Goal: Information Seeking & Learning: Learn about a topic

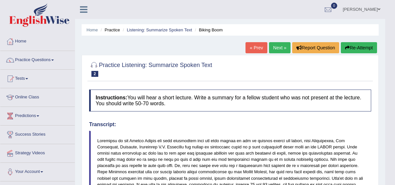
click at [360, 45] on button "Re-Attempt" at bounding box center [358, 47] width 36 height 11
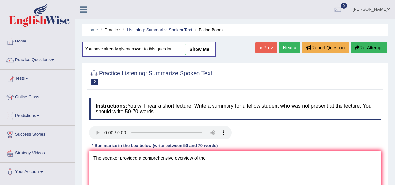
click at [206, 158] on textarea "The speaker provided a comprehensive overview of the" at bounding box center [235, 181] width 292 height 63
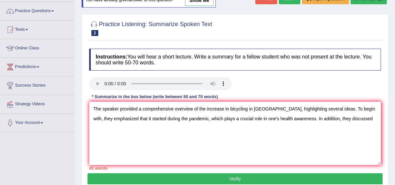
scroll to position [49, 0]
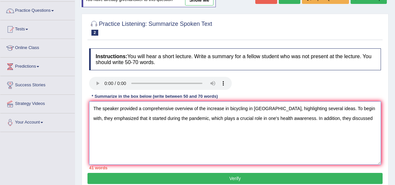
click at [352, 118] on textarea "The speaker provided a comprehensive overview of the increase in bicycling in U…" at bounding box center [235, 132] width 292 height 63
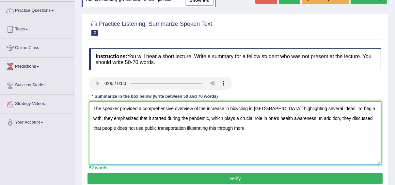
click at [224, 128] on textarea "The speaker provided a comprehensive overview of the increase in bicycling in U…" at bounding box center [235, 132] width 292 height 63
click at [222, 127] on textarea "The speaker provided a comprehensive overview of the increase in bicycling in U…" at bounding box center [235, 132] width 292 height 63
click at [310, 128] on textarea "The speaker provided a comprehensive overview of the increase in bicycling in U…" at bounding box center [235, 132] width 292 height 63
click at [322, 128] on textarea "The speaker provided a comprehensive overview of the increase in bicycling in U…" at bounding box center [235, 132] width 292 height 63
click at [323, 128] on textarea "The speaker provided a comprehensive overview of the increase in bicycling in U…" at bounding box center [235, 132] width 292 height 63
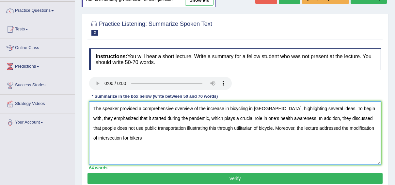
click at [258, 117] on textarea "The speaker provided a comprehensive overview of the increase in bicycling in U…" at bounding box center [235, 132] width 292 height 63
click at [205, 107] on textarea "The speaker provided a comprehensive overview of the increase in bicycling in U…" at bounding box center [235, 132] width 292 height 63
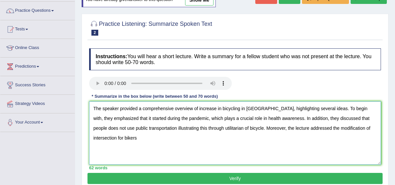
click at [215, 108] on textarea "The speaker provided a comprehensive overview of increase in bicycling in Unite…" at bounding box center [235, 132] width 292 height 63
click at [115, 137] on textarea "The speaker provided a comprehensive overview of increased in bicycling in Unit…" at bounding box center [235, 132] width 292 height 63
click at [115, 140] on textarea "The speaker provided a comprehensive overview of increased in bicycling in Unit…" at bounding box center [235, 132] width 292 height 63
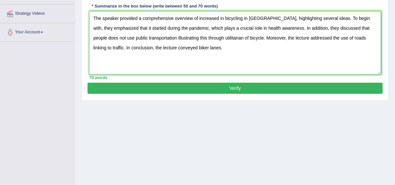
scroll to position [139, 0]
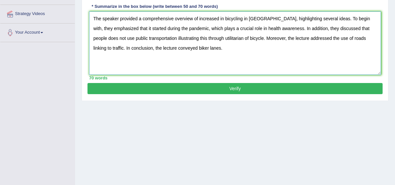
type textarea "The speaker provided a comprehensive overview of increased in bicycling in Unit…"
click at [232, 88] on button "Verify" at bounding box center [234, 88] width 295 height 11
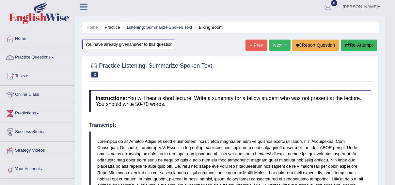
scroll to position [0, 0]
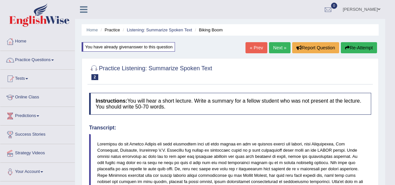
click at [354, 47] on button "Re-Attempt" at bounding box center [358, 47] width 36 height 11
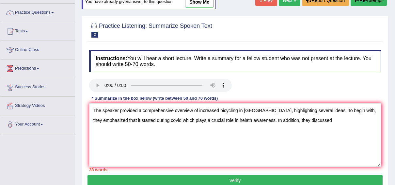
scroll to position [48, 0]
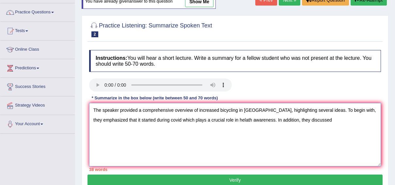
click at [238, 119] on textarea "The speaker provided a comprehensive overview of increased bicycling in [GEOGRA…" at bounding box center [235, 134] width 292 height 63
click at [293, 119] on textarea "The speaker provided a comprehensive overview of increased bicycling in the Uni…" at bounding box center [235, 134] width 292 height 63
click at [324, 121] on textarea "The speaker provided a comprehensive overview of increased bicycling in the Uni…" at bounding box center [235, 134] width 292 height 63
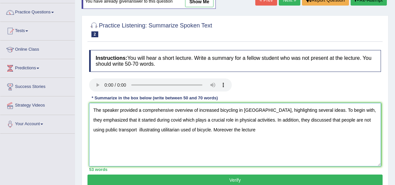
click at [223, 128] on textarea "The speaker provided a comprehensive overview of increased bicycling in the Uni…" at bounding box center [235, 134] width 292 height 63
click at [247, 129] on textarea "The speaker provided a comprehensive overview of increased bicycling in the Uni…" at bounding box center [235, 134] width 292 height 63
click at [270, 127] on textarea "The speaker provided a comprehensive overview of increased bicycling in the Uni…" at bounding box center [235, 134] width 292 height 63
click at [270, 128] on textarea "The speaker provided a comprehensive overview of increased bicycling in the Uni…" at bounding box center [235, 134] width 292 height 63
click at [268, 128] on textarea "The speaker provided a comprehensive overview of increased bicycling in the Uni…" at bounding box center [235, 134] width 292 height 63
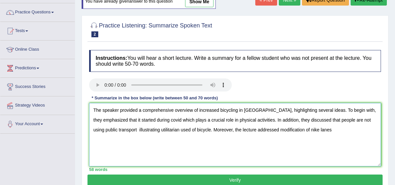
click at [304, 129] on textarea "The speaker provided a comprehensive overview of increased bicycling in the Uni…" at bounding box center [235, 134] width 292 height 63
click at [323, 130] on textarea "The speaker provided a comprehensive overview of increased bicycling in the Uni…" at bounding box center [235, 134] width 292 height 63
type textarea "The speaker provided a comprehensive overview of increased bicycling in the Uni…"
click at [115, 137] on textarea "The speaker provided a comprehensive overview of increased bicycling in the Uni…" at bounding box center [235, 134] width 292 height 63
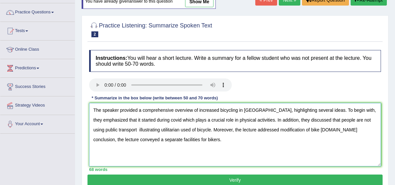
click at [153, 139] on textarea "The speaker provided a comprehensive overview of increased bicycling in the Uni…" at bounding box center [235, 134] width 292 height 63
click at [161, 139] on textarea "The speaker provided a comprehensive overview of increased bicycling in the Uni…" at bounding box center [235, 134] width 292 height 63
type textarea "The speaker provided a comprehensive overview of increased bicycling in the Uni…"
click at [233, 178] on button "Verify" at bounding box center [234, 179] width 295 height 11
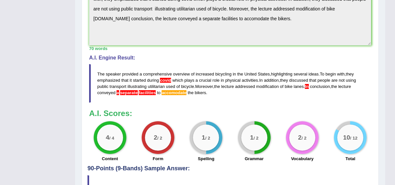
scroll to position [228, 0]
drag, startPoint x: 234, startPoint y: 157, endPoint x: 193, endPoint y: 107, distance: 64.2
click at [193, 107] on div "Instructions: You will hear a short lecture. Write a summary for a fellow stude…" at bounding box center [229, 14] width 285 height 304
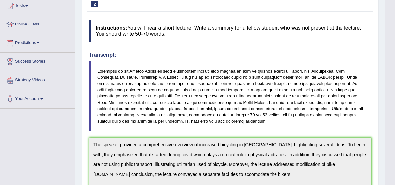
scroll to position [0, 0]
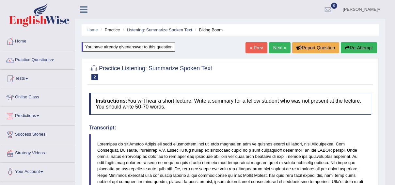
click at [358, 50] on button "Re-Attempt" at bounding box center [358, 47] width 36 height 11
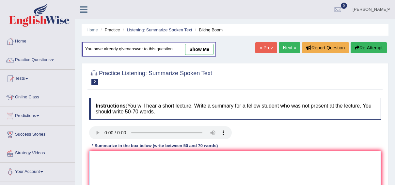
click at [141, 163] on textarea at bounding box center [235, 181] width 292 height 63
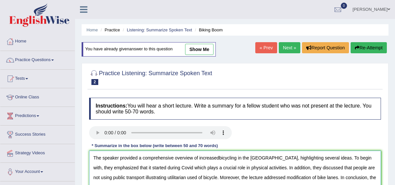
scroll to position [5, 0]
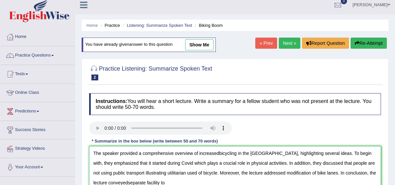
click at [113, 181] on textarea "The speaker provided a comprehensive overview of increasedbicycling in the Unit…" at bounding box center [235, 177] width 292 height 63
click at [154, 179] on textarea "The speaker provided a comprehensive overview of increasedbicycling in the Unit…" at bounding box center [235, 177] width 292 height 63
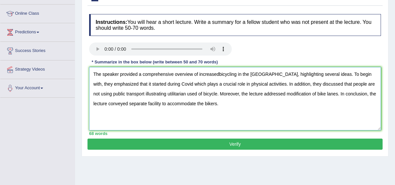
scroll to position [84, 0]
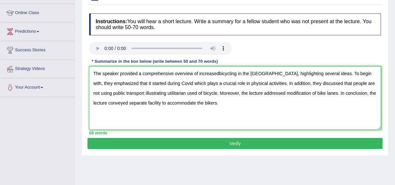
click at [217, 72] on textarea "The speaker provided a comprehensive overview of increasedbicycling in the Unit…" at bounding box center [235, 97] width 292 height 63
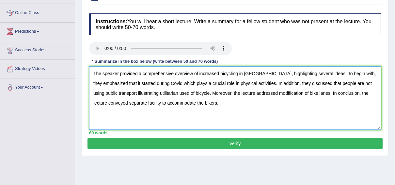
click at [173, 82] on textarea "The speaker provided a comprehensive overview of increased bicycling in the Uni…" at bounding box center [235, 97] width 292 height 63
click at [147, 92] on textarea "The speaker provided a comprehensive overview of increased bicycling in the Uni…" at bounding box center [235, 97] width 292 height 63
click at [125, 91] on textarea "The speaker provided a comprehensive overview of increased bicycling in the Uni…" at bounding box center [235, 97] width 292 height 63
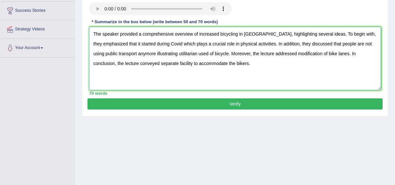
scroll to position [128, 0]
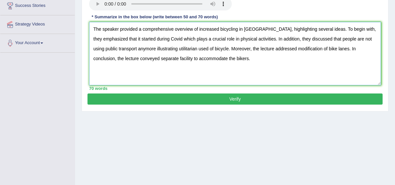
type textarea "The speaker provided a comprehensive overview of increased bicycling in the Uni…"
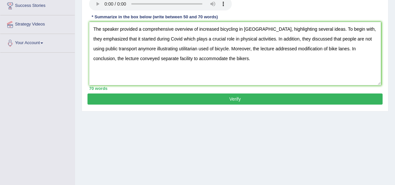
click at [239, 99] on button "Verify" at bounding box center [234, 98] width 295 height 11
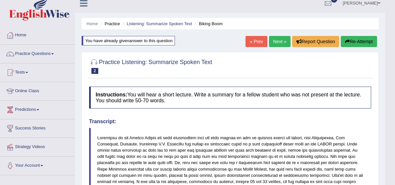
scroll to position [0, 0]
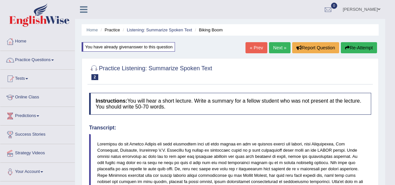
click at [258, 46] on link "« Prev" at bounding box center [256, 47] width 22 height 11
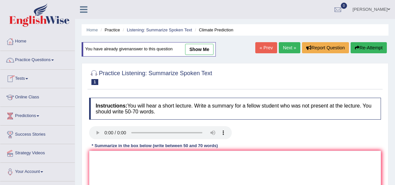
click at [31, 77] on link "Tests" at bounding box center [37, 77] width 74 height 16
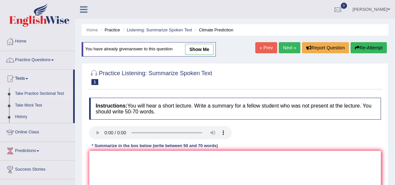
click at [47, 98] on link "Take Practice Sectional Test" at bounding box center [42, 94] width 61 height 12
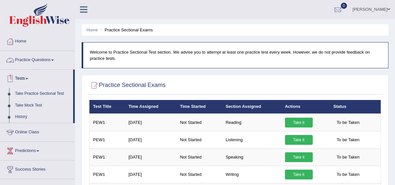
click at [50, 57] on link "Practice Questions" at bounding box center [37, 59] width 74 height 16
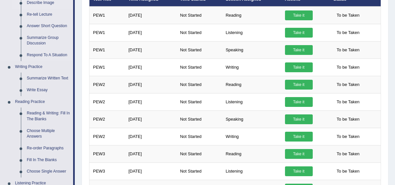
scroll to position [108, 0]
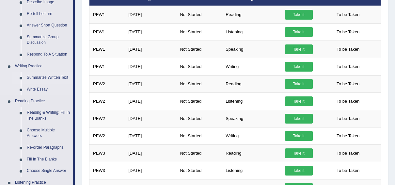
click at [53, 78] on link "Summarize Written Text" at bounding box center [48, 78] width 49 height 12
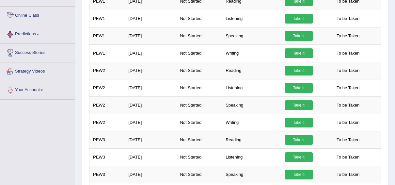
scroll to position [158, 0]
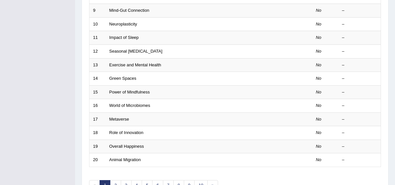
scroll to position [216, 0]
click at [115, 179] on link "2" at bounding box center [115, 184] width 11 height 11
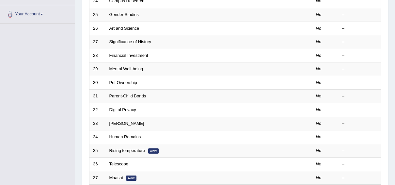
scroll to position [244, 0]
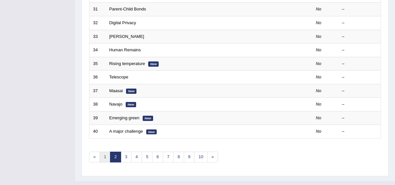
click at [105, 151] on link "1" at bounding box center [104, 156] width 11 height 11
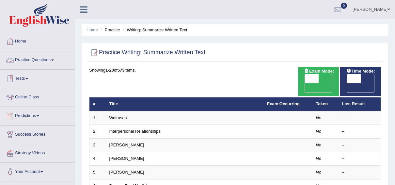
click at [53, 59] on link "Practice Questions" at bounding box center [37, 59] width 74 height 16
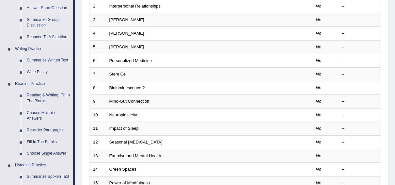
scroll to position [176, 0]
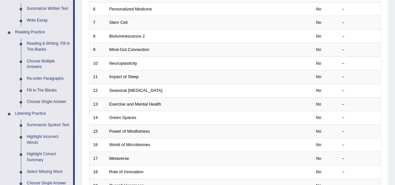
click at [52, 123] on link "Summarize Spoken Text" at bounding box center [48, 125] width 49 height 12
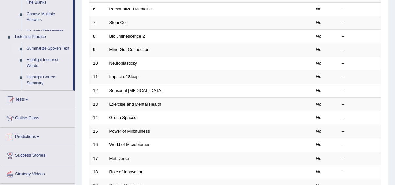
scroll to position [89, 0]
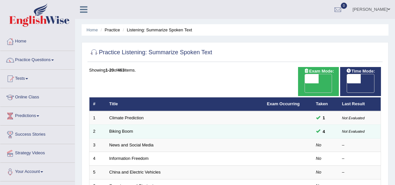
click at [304, 125] on td at bounding box center [287, 132] width 49 height 14
click at [130, 128] on link "Biking Boom" at bounding box center [121, 130] width 24 height 5
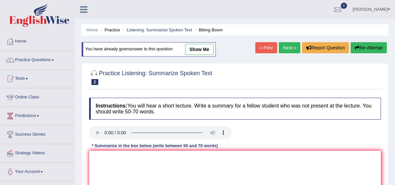
click at [198, 48] on link "show me" at bounding box center [199, 49] width 28 height 11
type textarea "The speaker provided a comprehensive overview of increased bicycling in the Uni…"
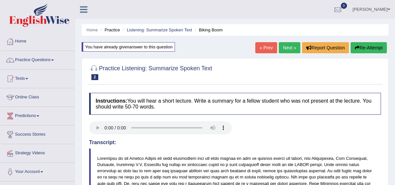
click at [266, 45] on link "« Prev" at bounding box center [266, 47] width 22 height 11
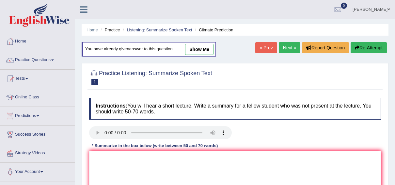
click at [195, 48] on link "show me" at bounding box center [199, 49] width 28 height 11
type textarea "The speaker provided a comprehensive overview of the green house gases effect .…"
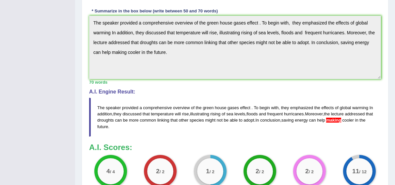
scroll to position [227, 0]
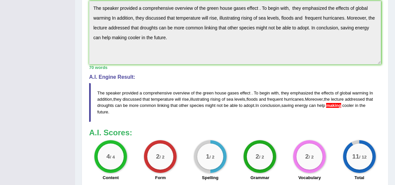
click at [258, 146] on div "2 / 2" at bounding box center [260, 156] width 26 height 26
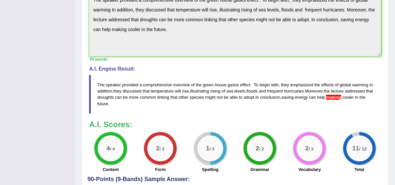
scroll to position [235, 0]
click at [258, 146] on big "2" at bounding box center [257, 147] width 4 height 7
drag, startPoint x: 258, startPoint y: 143, endPoint x: 257, endPoint y: 149, distance: 6.3
click at [257, 149] on div "2 / 2" at bounding box center [260, 148] width 26 height 26
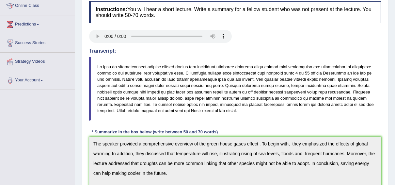
scroll to position [0, 0]
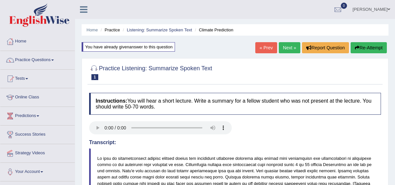
click at [286, 49] on link "Next »" at bounding box center [290, 47] width 22 height 11
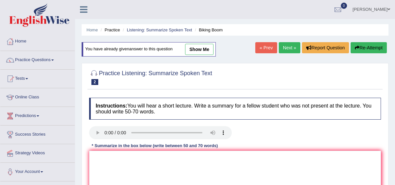
click at [286, 48] on link "Next »" at bounding box center [290, 47] width 22 height 11
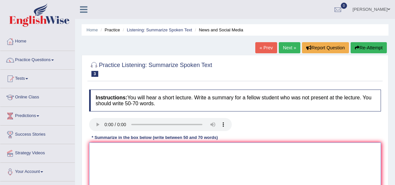
click at [98, 156] on textarea at bounding box center [235, 173] width 292 height 63
type textarea "The speaker provided a comprehensive overview of"
click at [200, 149] on textarea "The speaker provided a comprehensive overview of" at bounding box center [235, 173] width 292 height 63
click at [199, 150] on textarea "The speaker provided a comprehensive overview of" at bounding box center [235, 173] width 292 height 63
click at [219, 149] on textarea "The speaker provided a comprehensive overview of spreading" at bounding box center [235, 173] width 292 height 63
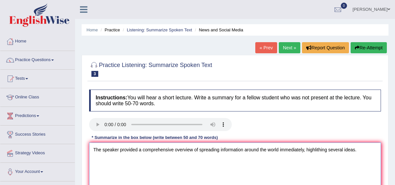
click at [358, 149] on textarea "The speaker provided a comprehensive overview of spreading information around t…" at bounding box center [235, 173] width 292 height 63
type textarea "The speaker provided a comprehensive overview of spreading information around t…"
click at [142, 159] on textarea "The speaker provided a comprehensive overview of spreading information around t…" at bounding box center [235, 173] width 292 height 63
